Goal: Obtain resource: Obtain resource

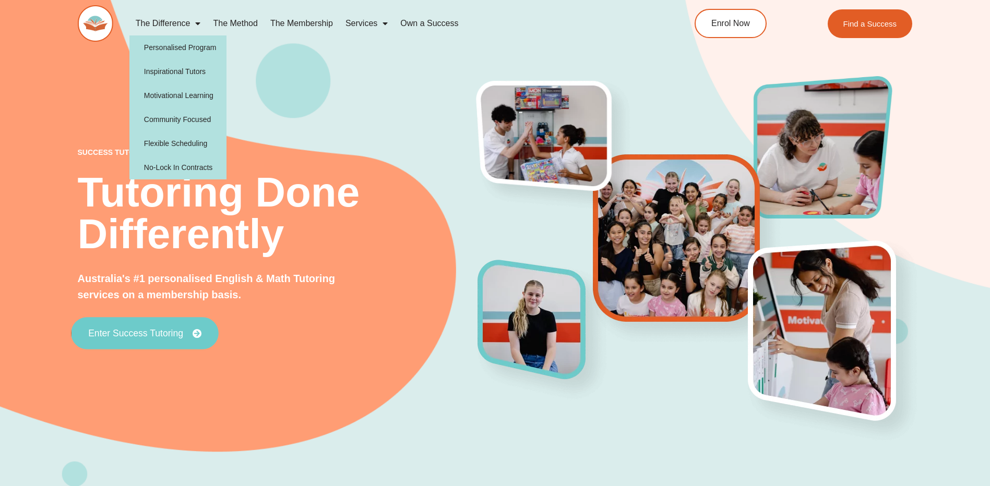
click at [139, 331] on span "Enter Success Tutoring" at bounding box center [135, 333] width 95 height 9
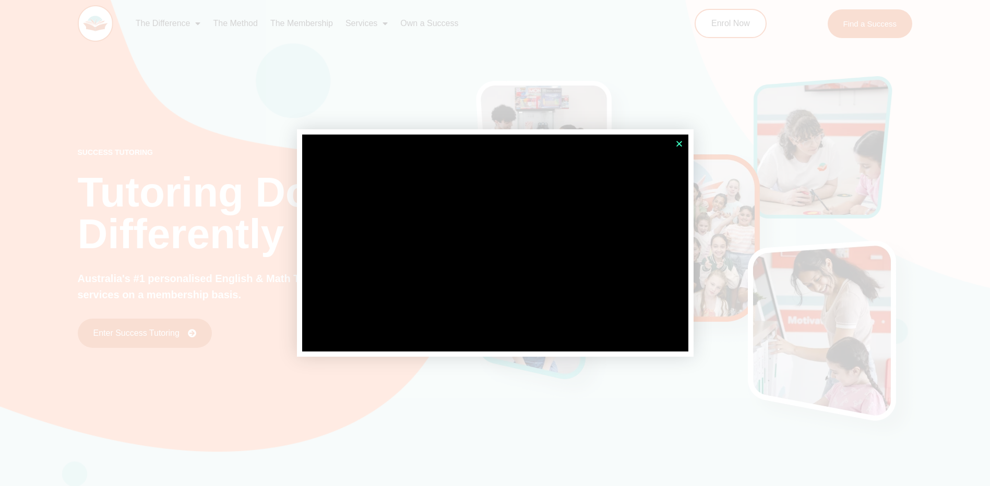
click at [679, 144] on icon "Close" at bounding box center [679, 144] width 8 height 8
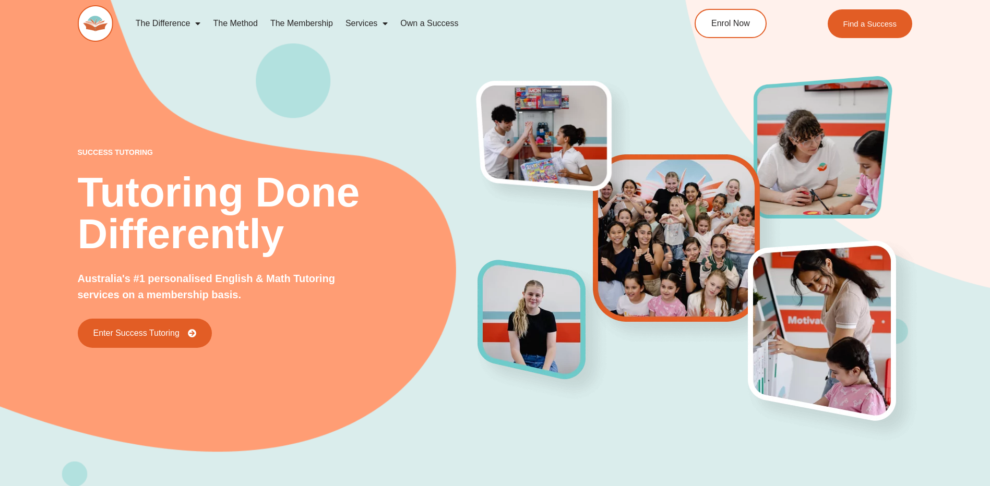
click at [383, 27] on span "Menu" at bounding box center [382, 23] width 10 height 19
click at [382, 23] on span "Menu" at bounding box center [382, 23] width 10 height 19
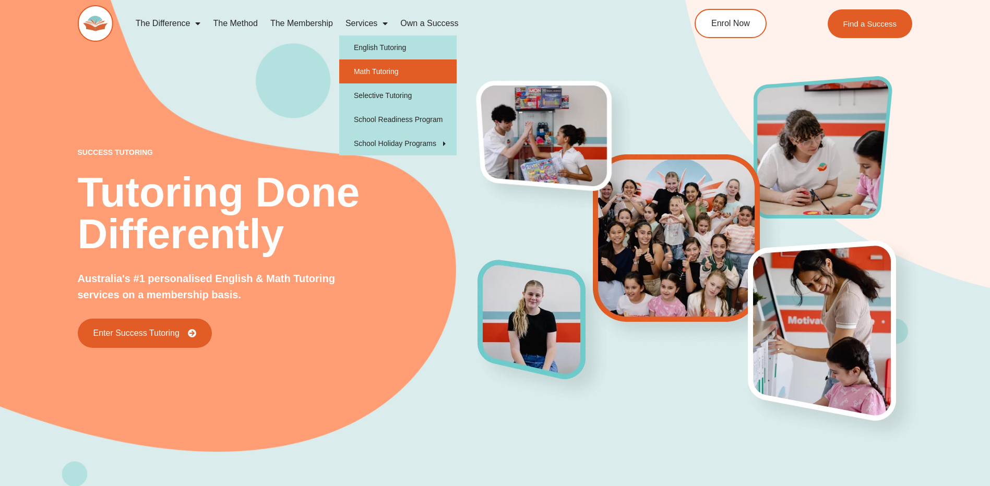
click at [389, 61] on link "Math Tutoring" at bounding box center [397, 71] width 117 height 24
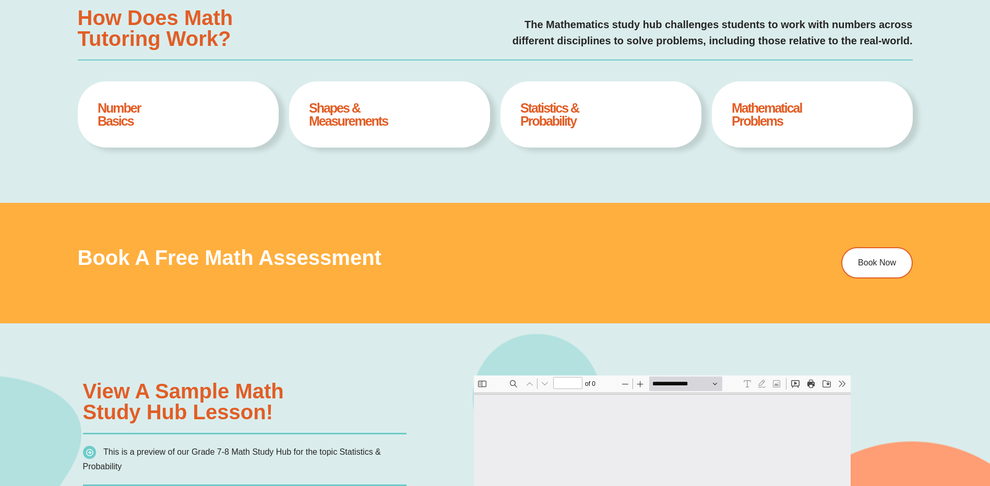
scroll to position [522, 0]
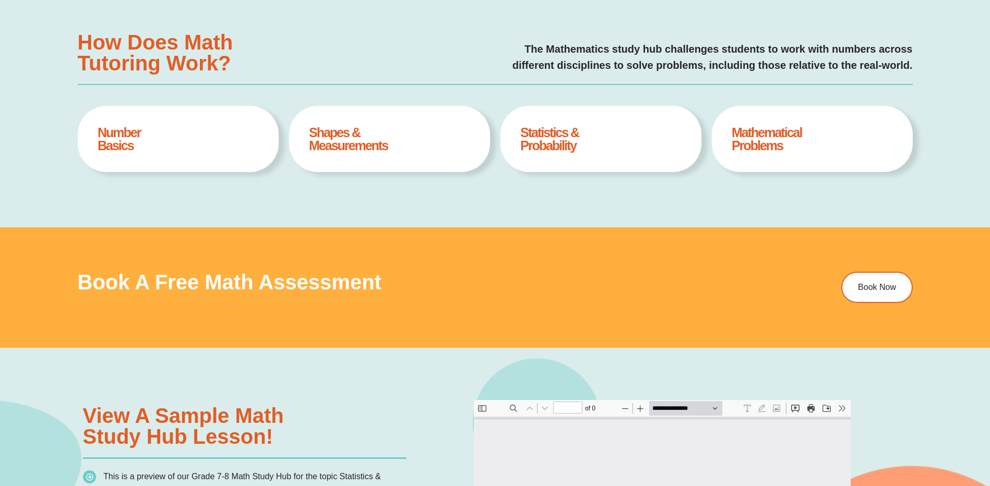
type input "*"
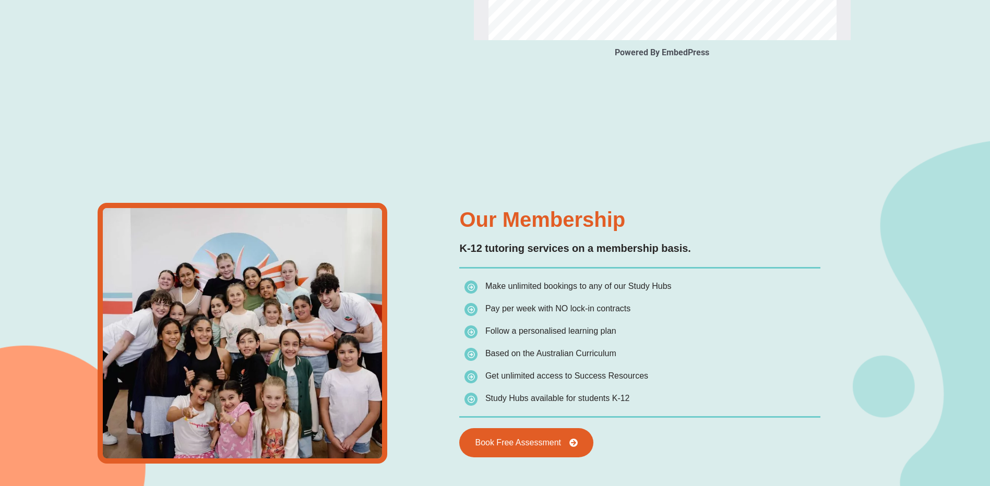
scroll to position [1409, 0]
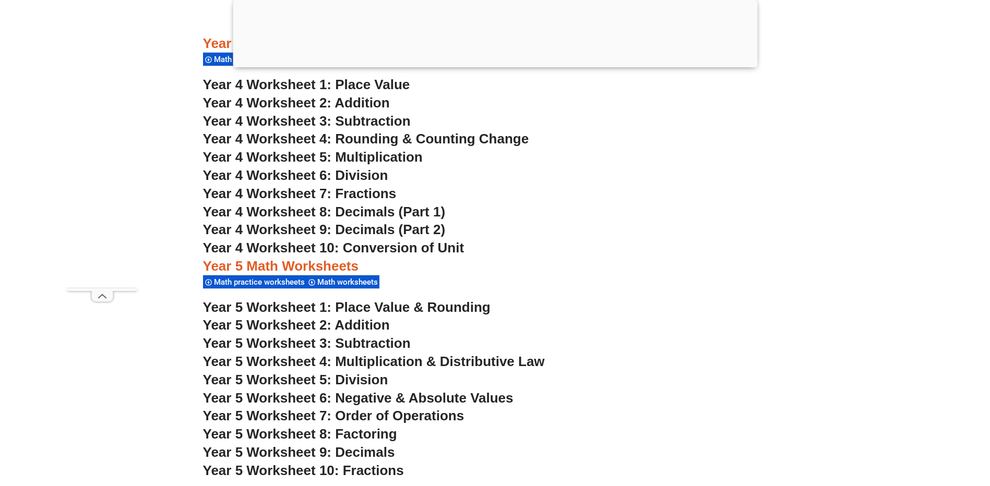
scroll to position [2244, 0]
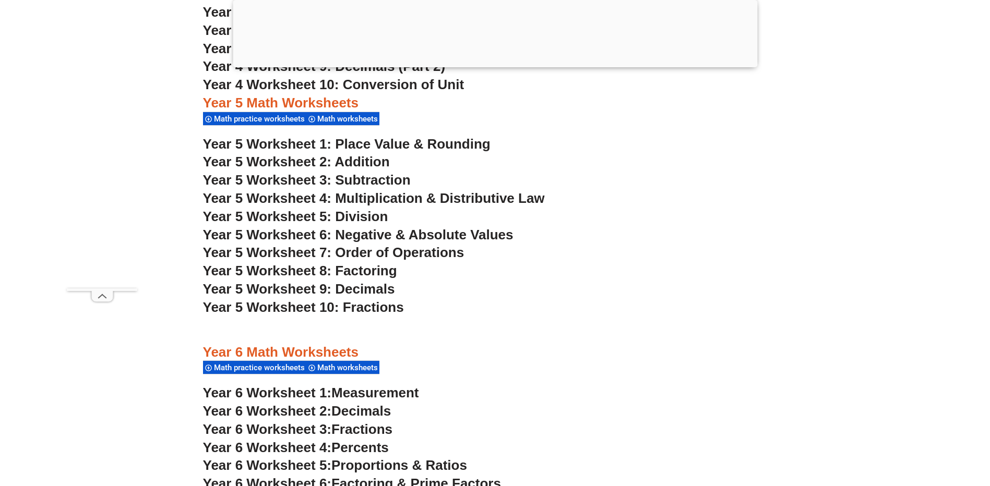
click at [398, 152] on h3 "Year 5 Worksheet 1: Place Value & Rounding" at bounding box center [495, 145] width 585 height 18
click at [466, 434] on h3 "Year 6 Worksheet 3: Fractions" at bounding box center [495, 430] width 585 height 18
click at [374, 159] on span "Year 5 Worksheet 2: Addition" at bounding box center [296, 162] width 187 height 16
click at [385, 179] on span "Year 5 Worksheet 3: Subtraction" at bounding box center [307, 180] width 208 height 16
click at [460, 202] on span "Year 5 Worksheet 4: Multiplication & Distributive Law" at bounding box center [374, 198] width 342 height 16
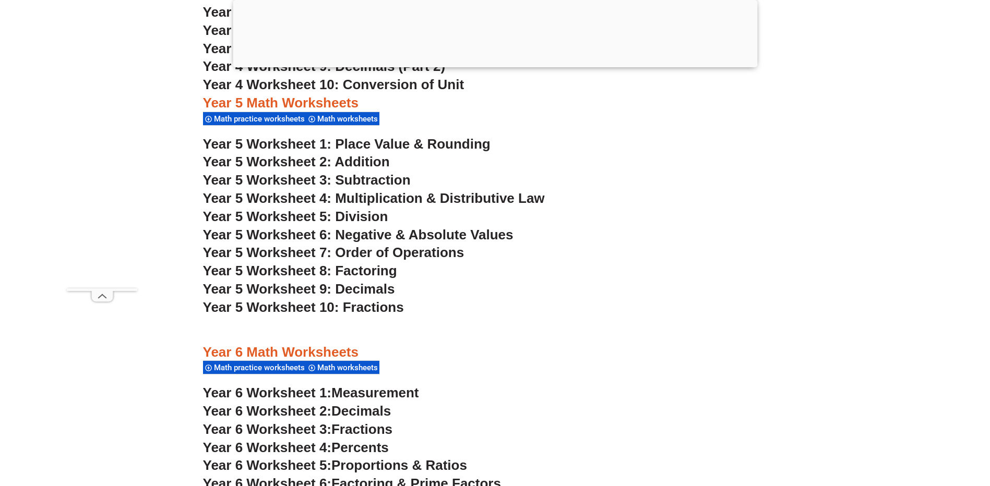
click at [369, 214] on span "Year 5 Worksheet 5: Division" at bounding box center [295, 217] width 185 height 16
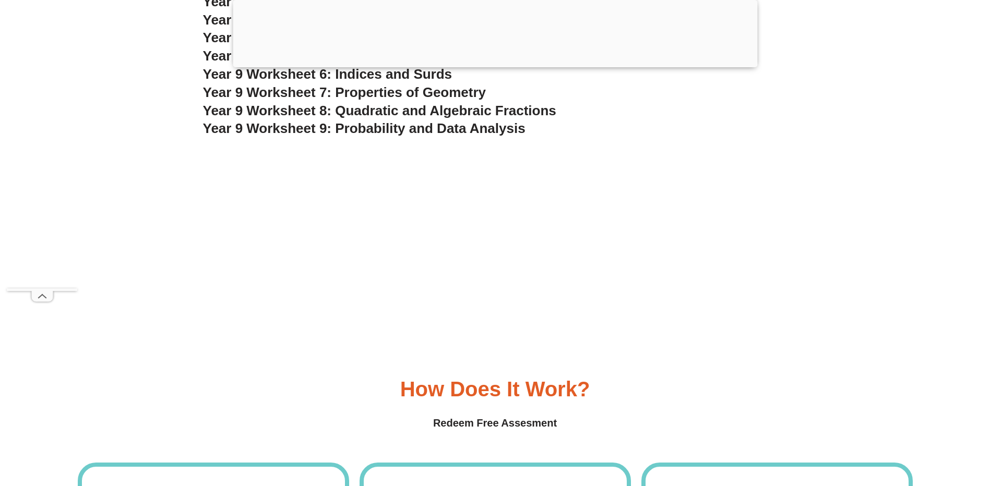
scroll to position [4123, 0]
